Goal: Task Accomplishment & Management: Complete application form

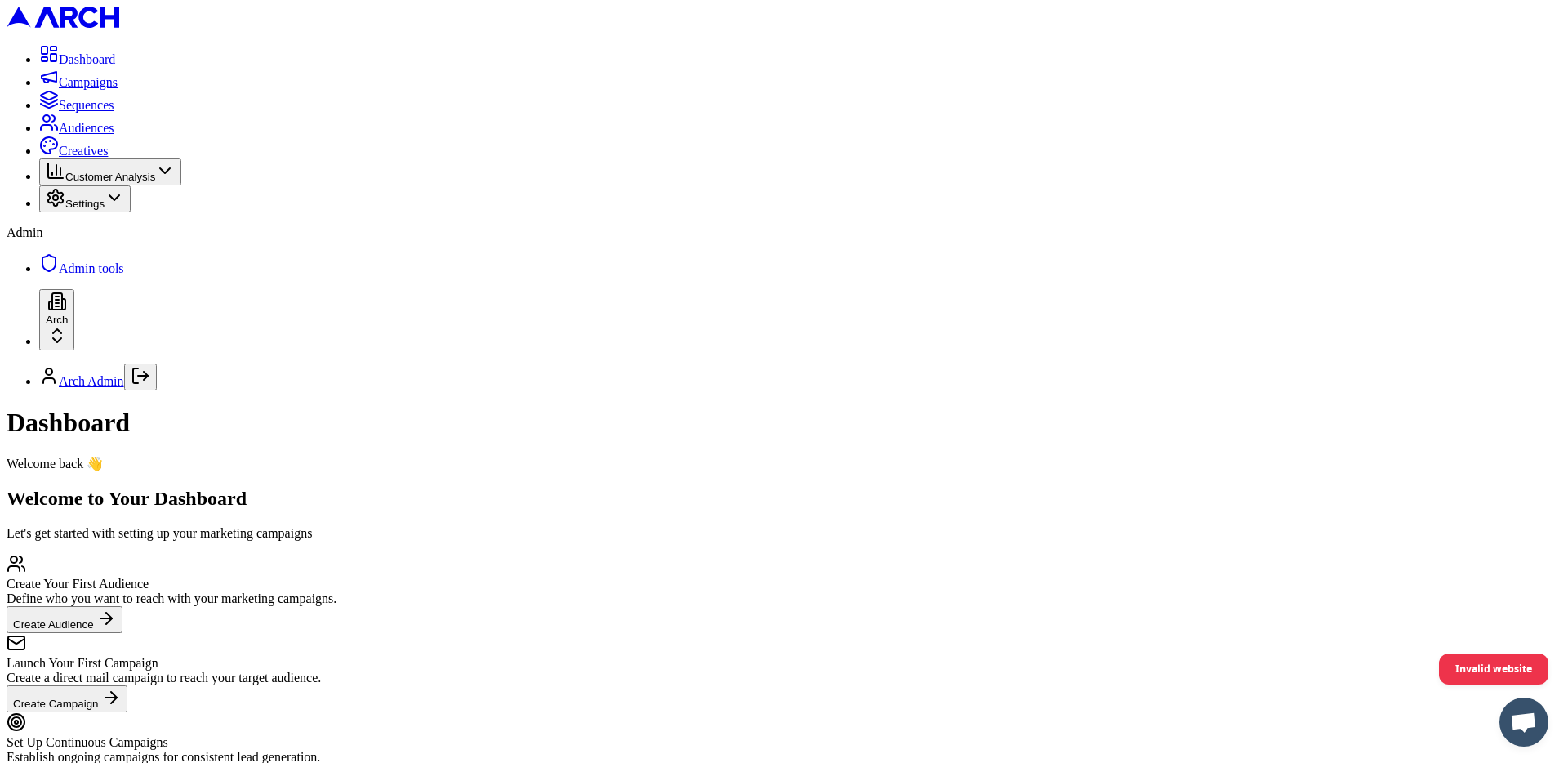
click at [114, 112] on span "Sequences" at bounding box center [86, 105] width 56 height 14
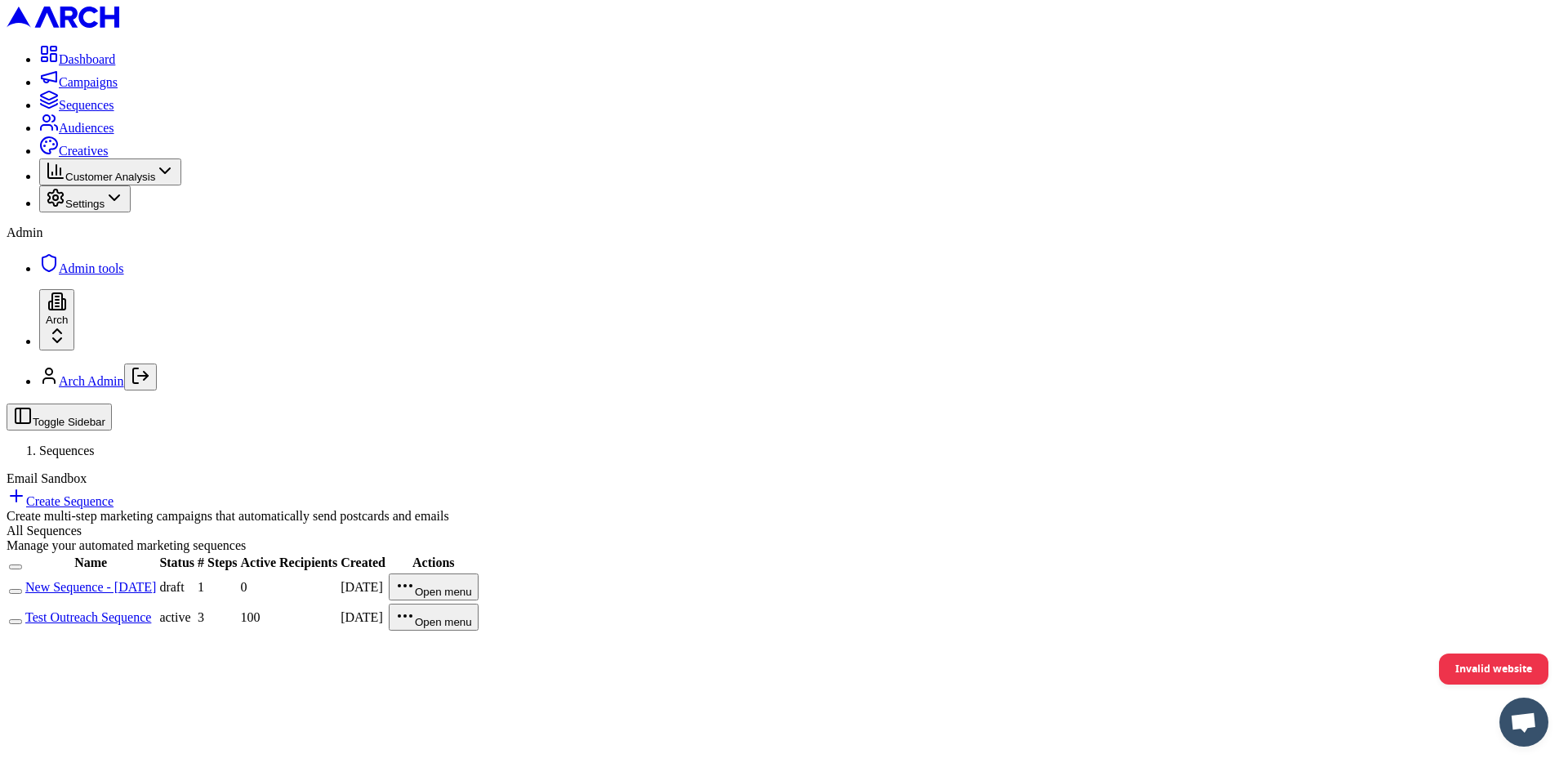
click at [73, 135] on span "Audiences" at bounding box center [86, 127] width 56 height 14
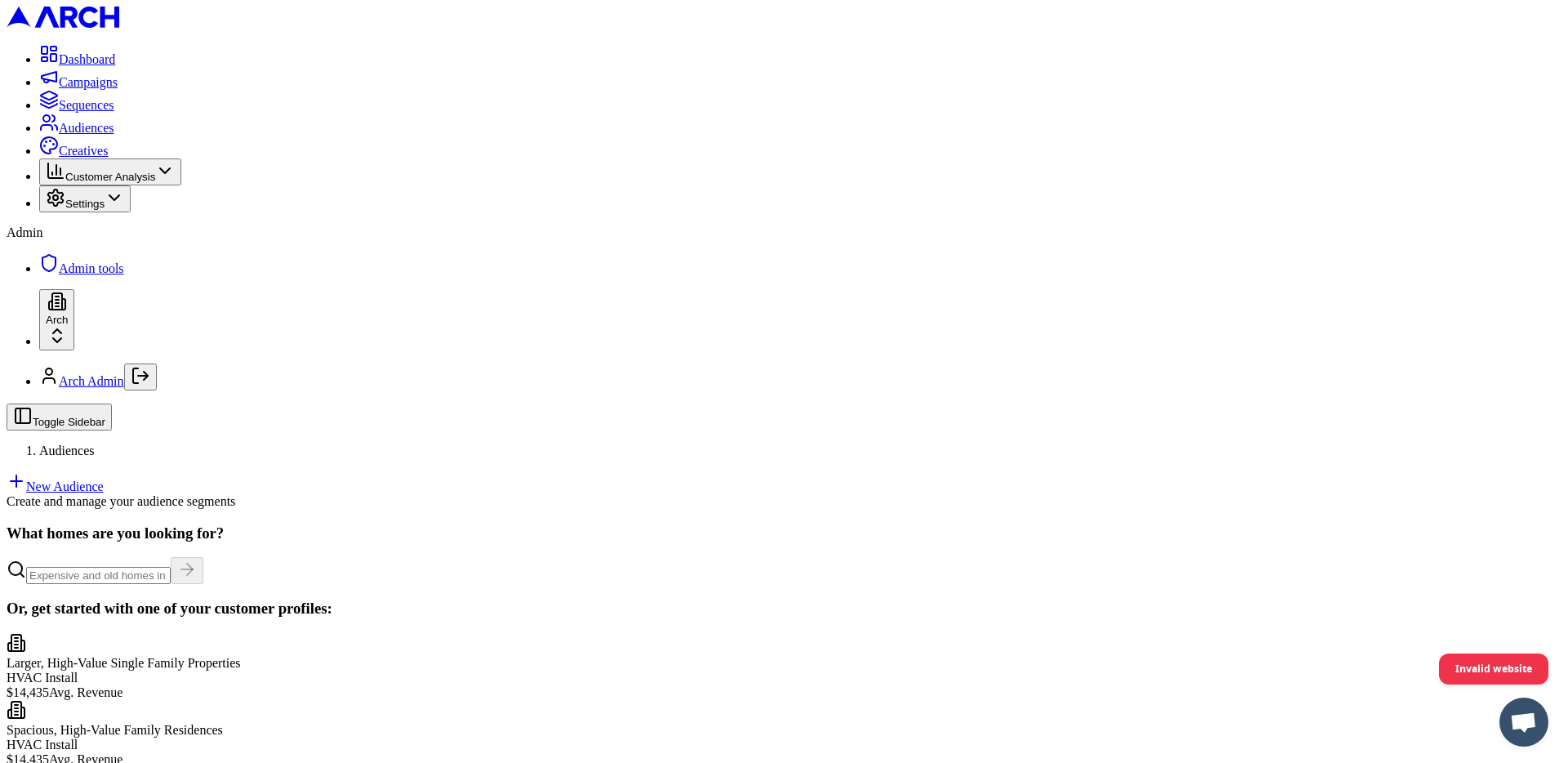
scroll to position [196, 0]
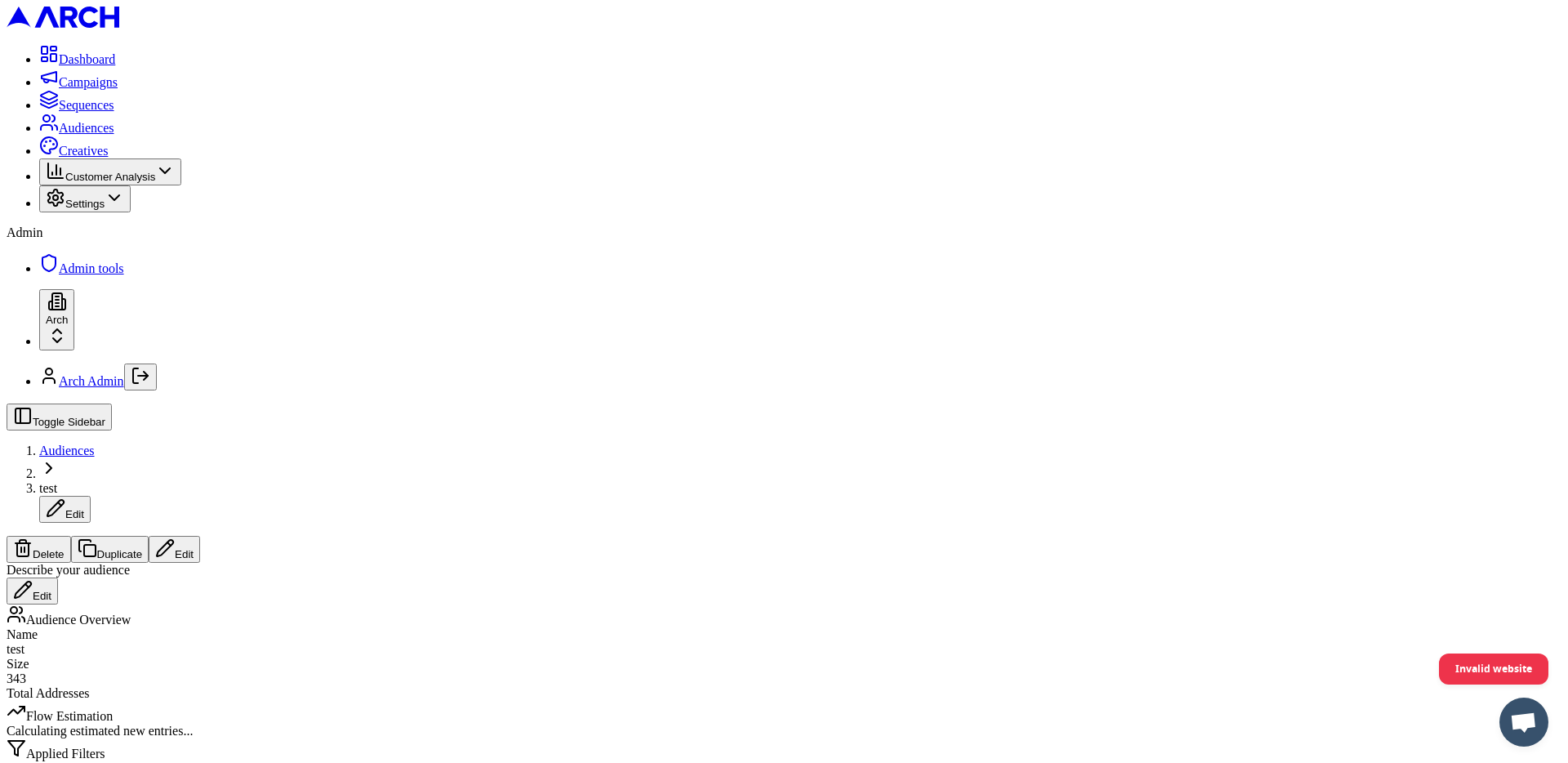
scroll to position [295, 0]
drag, startPoint x: 359, startPoint y: 300, endPoint x: 838, endPoint y: 303, distance: 479.0
drag, startPoint x: 805, startPoint y: 332, endPoint x: 498, endPoint y: 327, distance: 307.0
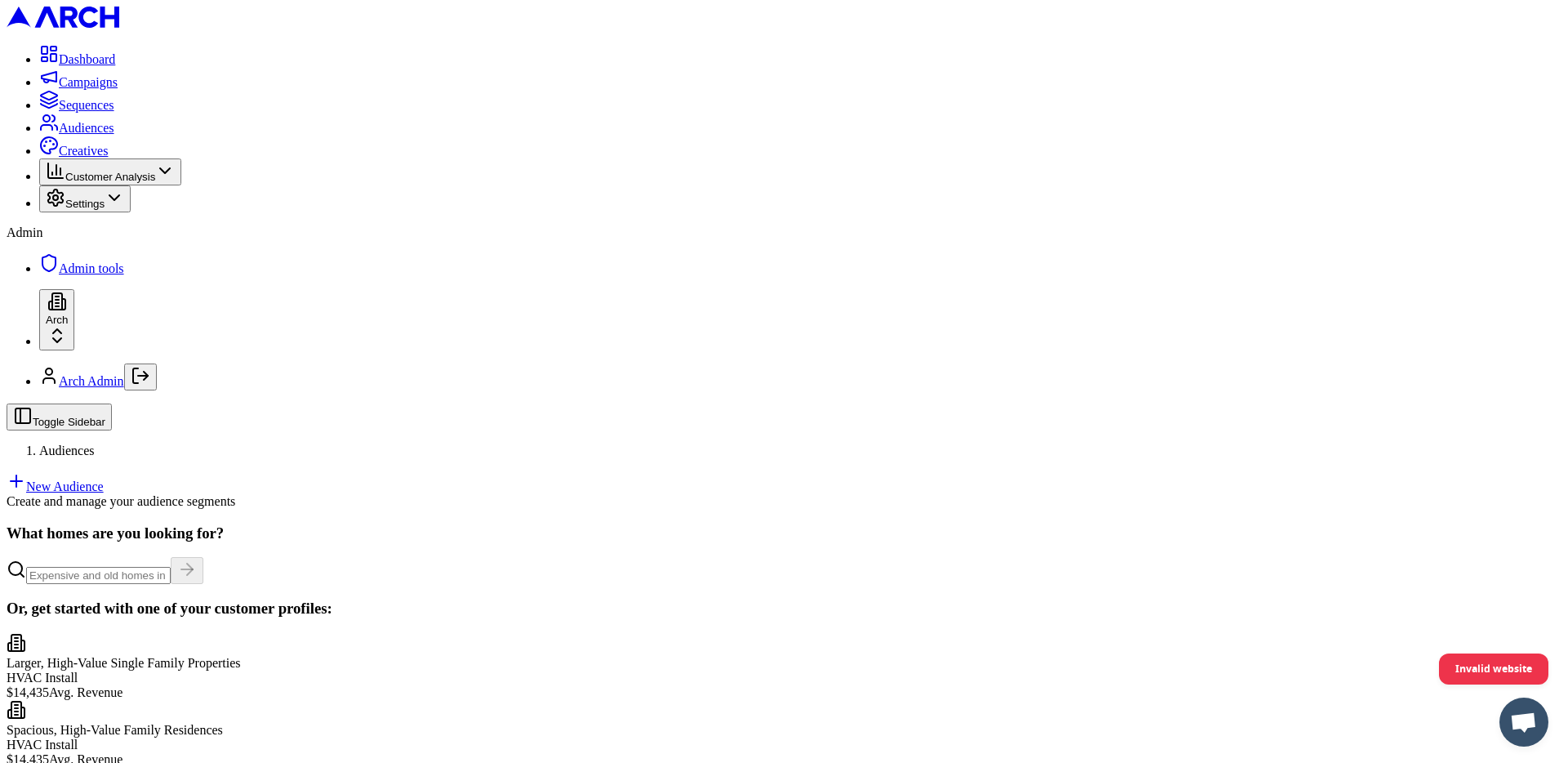
click at [104, 480] on link "New Audience" at bounding box center [55, 486] width 98 height 14
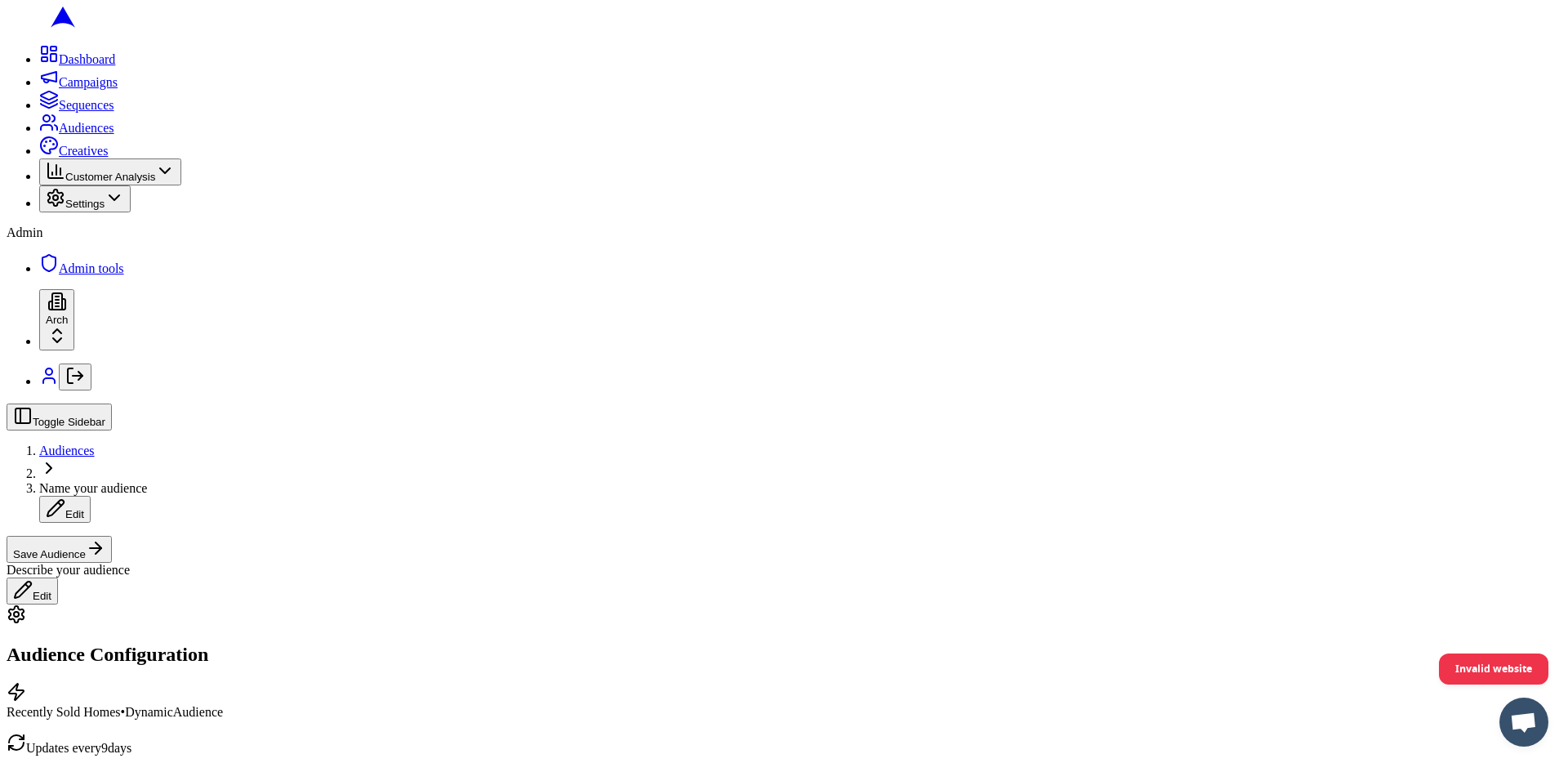
scroll to position [373, 0]
type input "12"
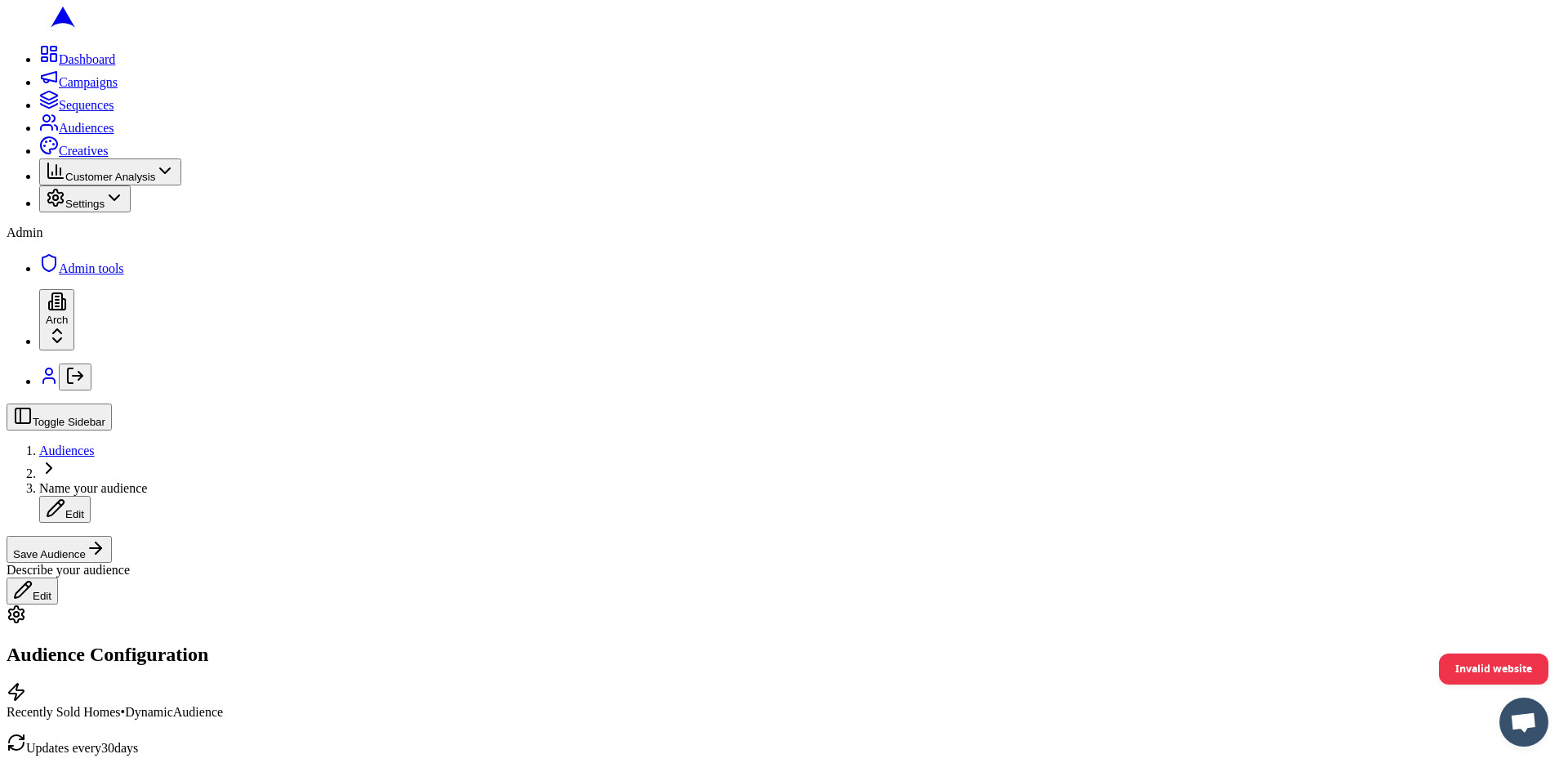
scroll to position [0, 0]
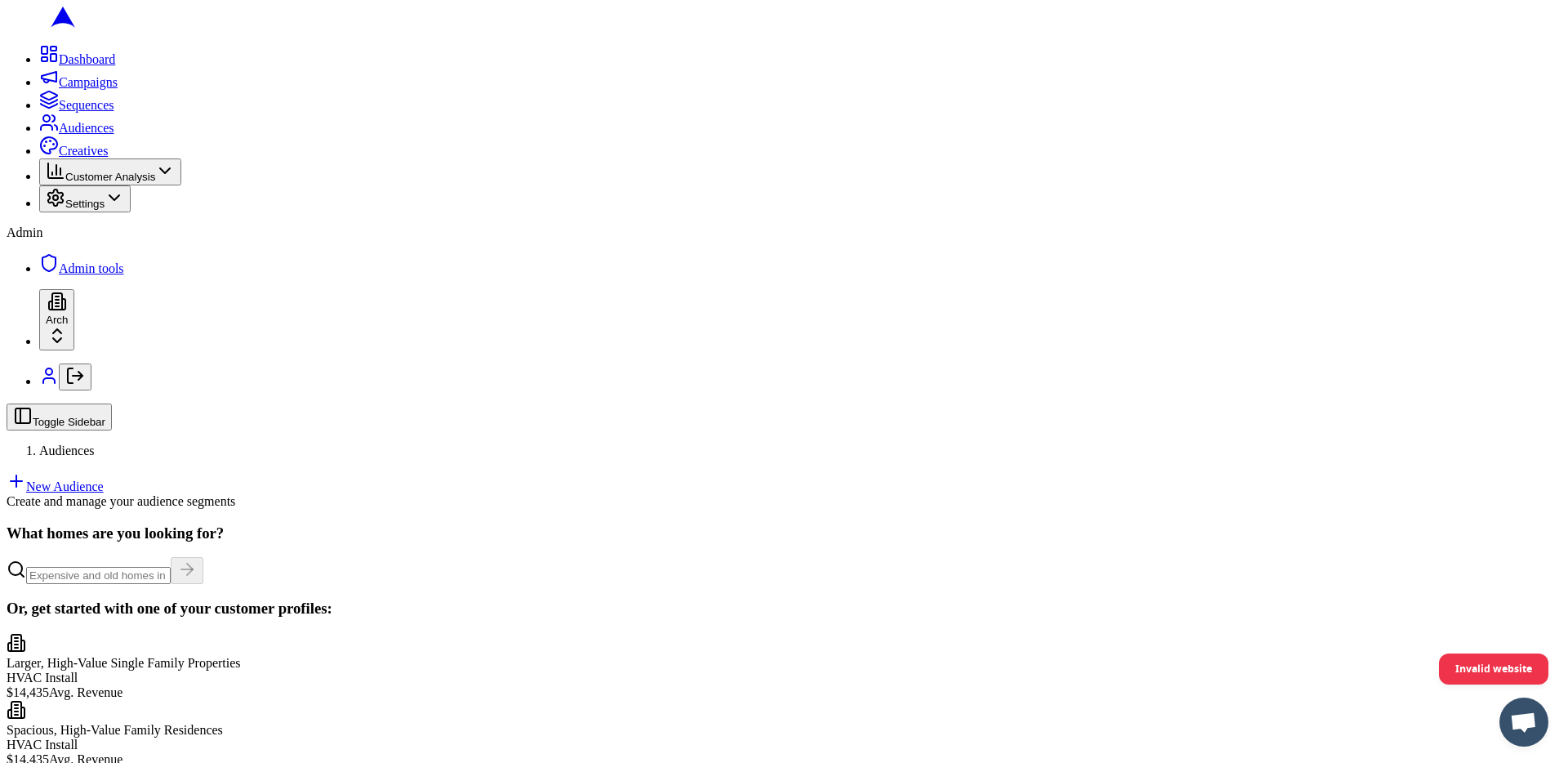
click at [104, 480] on link "New Audience" at bounding box center [55, 486] width 98 height 14
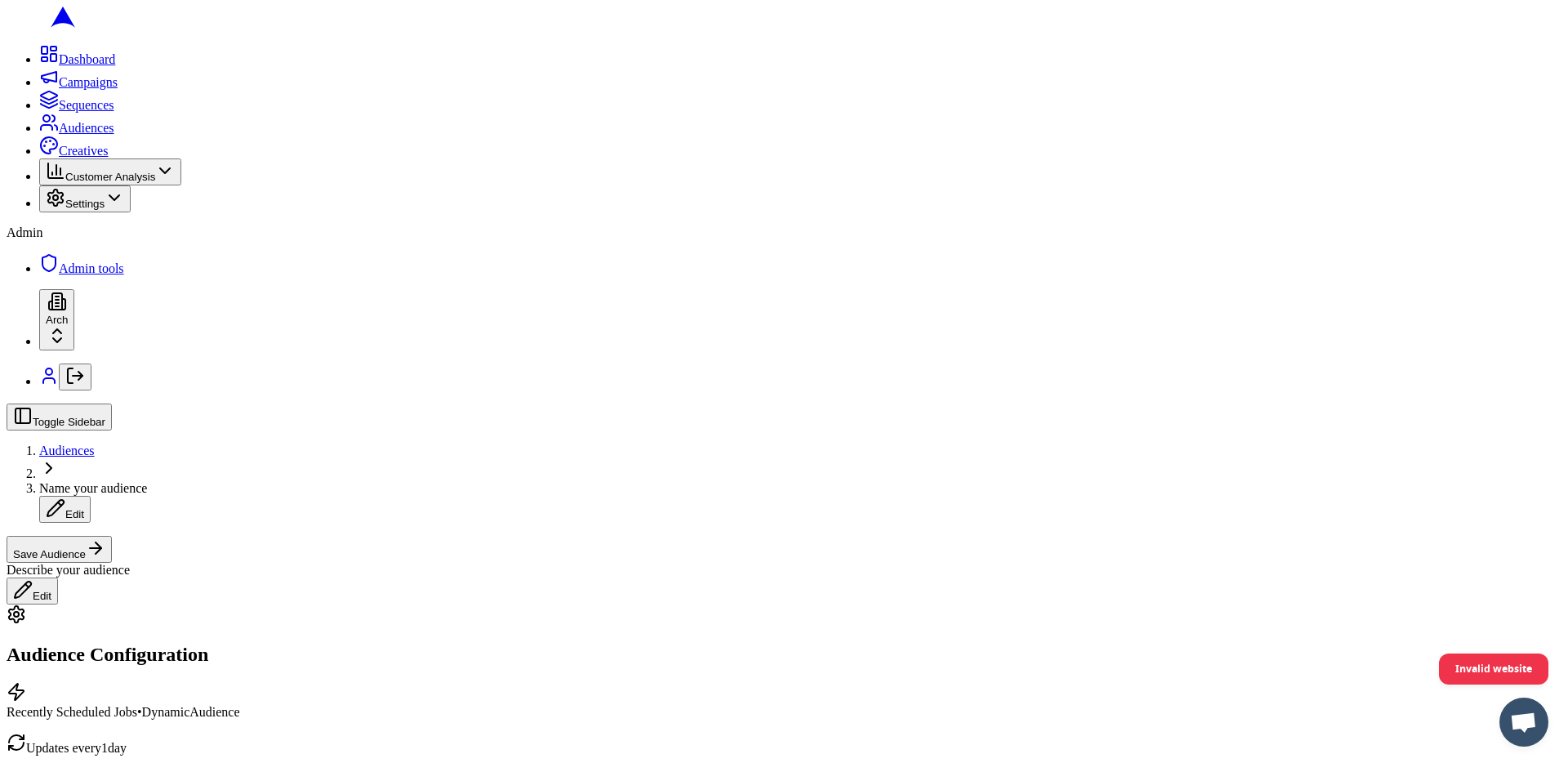
scroll to position [646, 0]
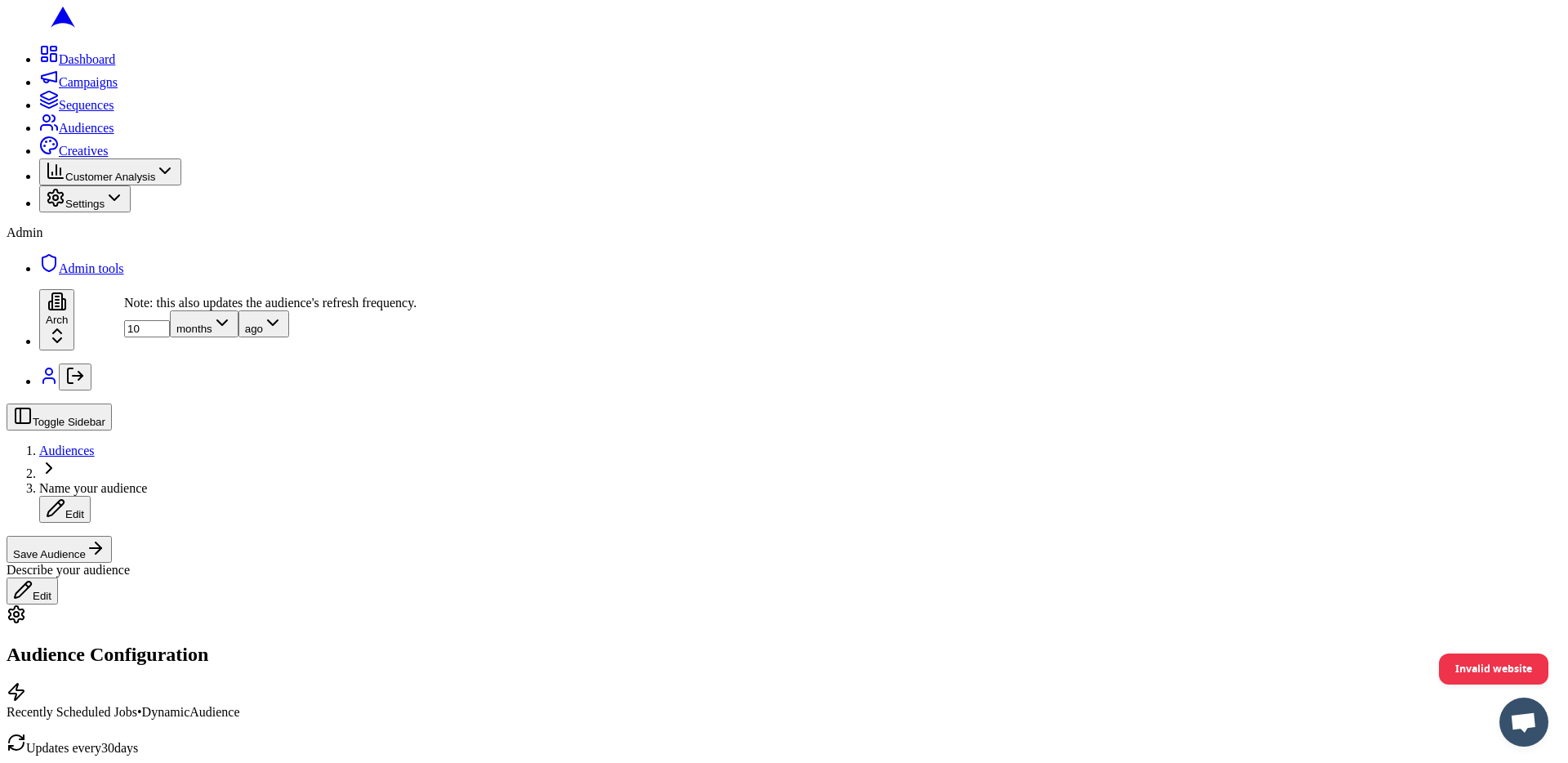
click at [165, 337] on input "10" at bounding box center [147, 329] width 46 height 17
type input "100"
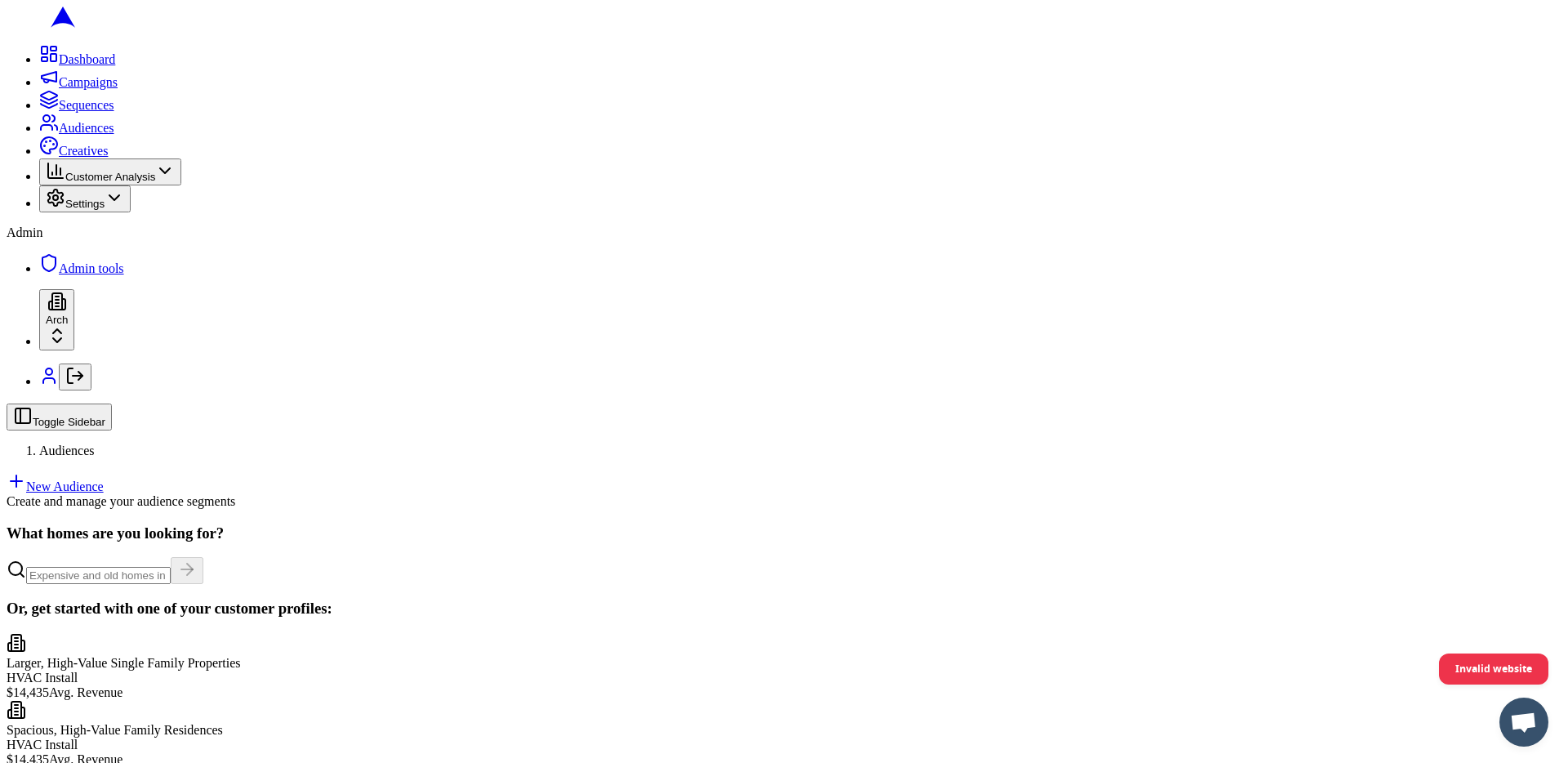
click at [104, 480] on link "New Audience" at bounding box center [55, 486] width 98 height 14
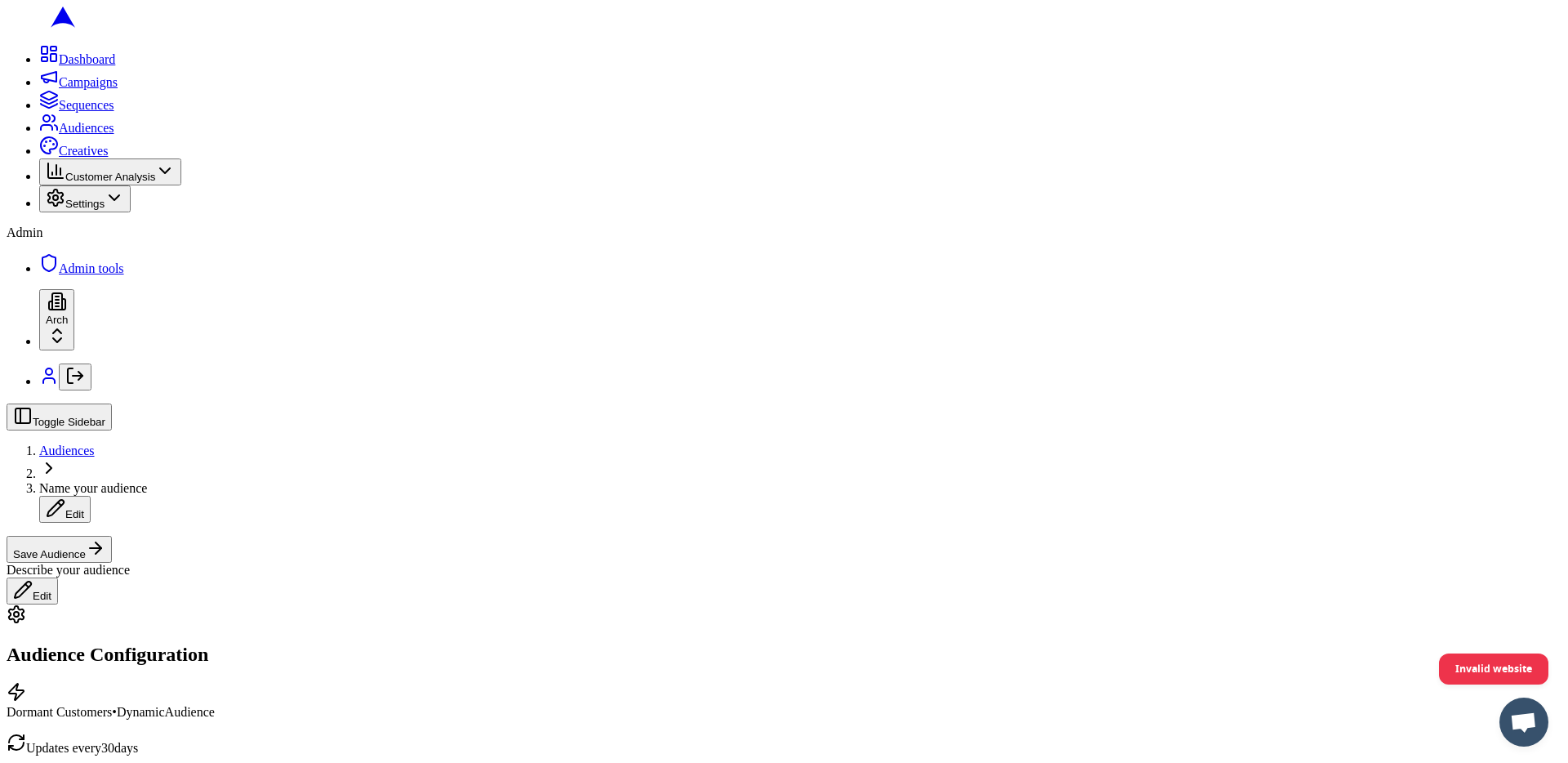
scroll to position [364, 0]
click at [111, 536] on button "Save Audience" at bounding box center [59, 549] width 105 height 27
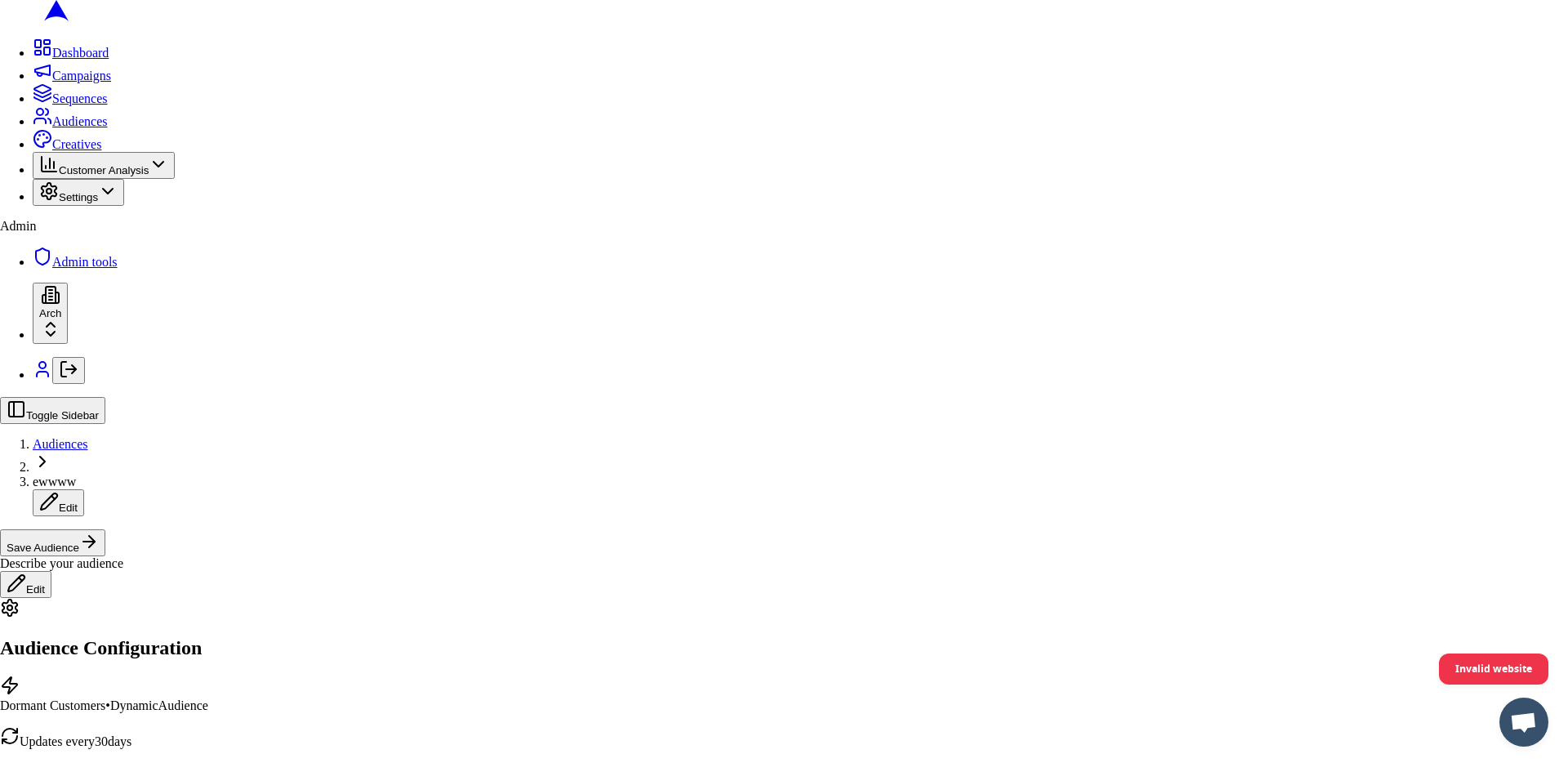
type input "ewwww"
